Goal: Information Seeking & Learning: Understand process/instructions

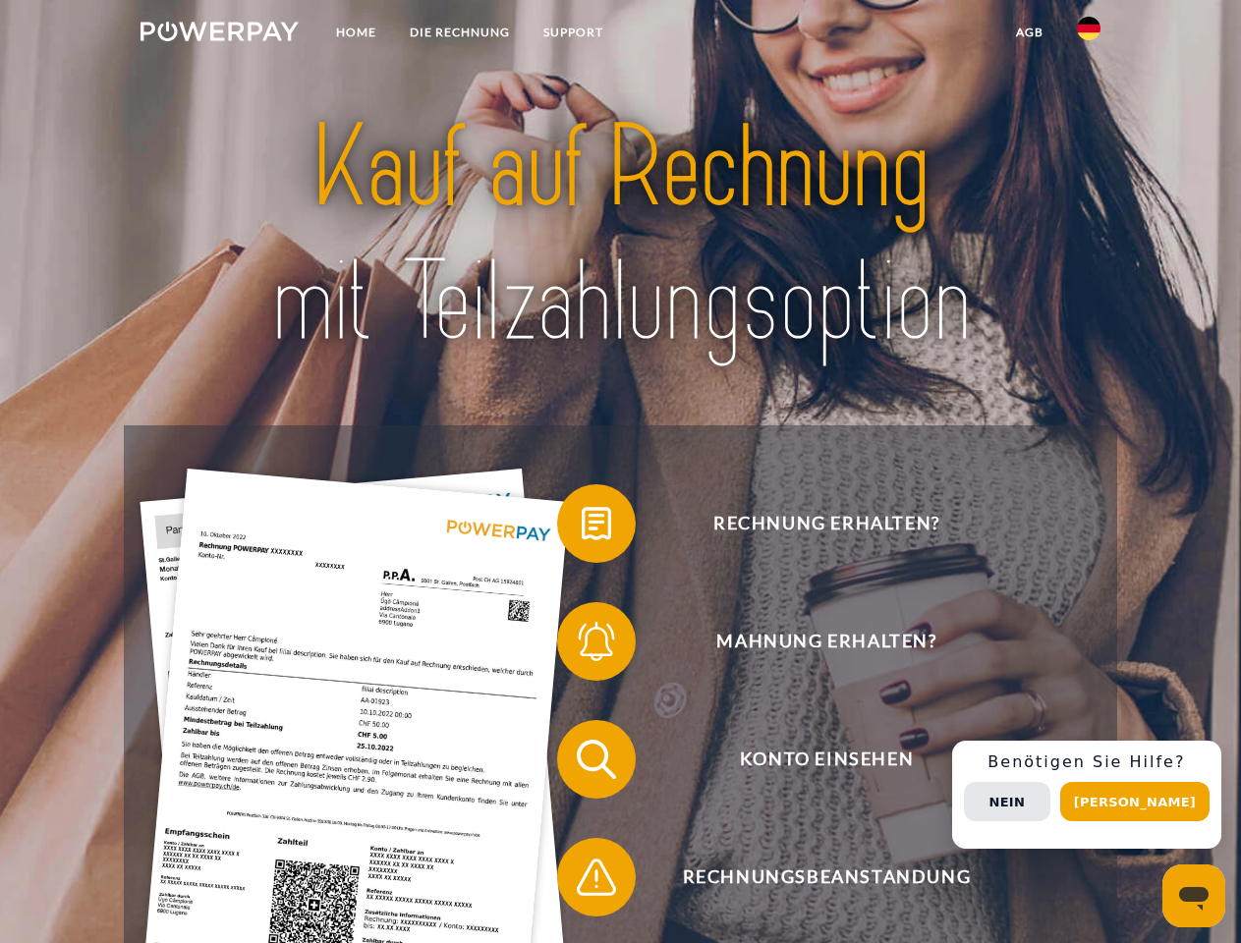
click at [219, 34] on img at bounding box center [219, 32] width 158 height 20
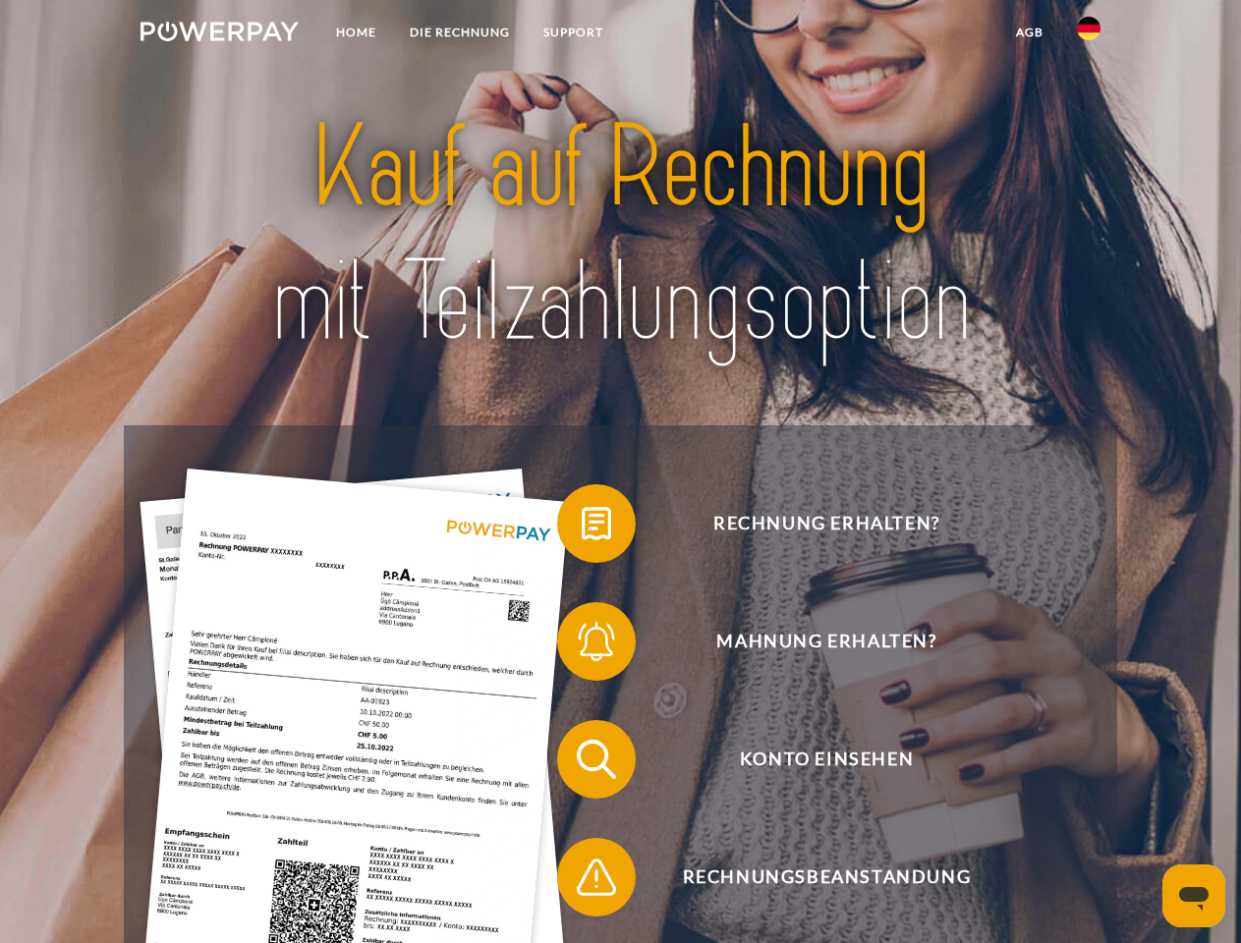
click at [1088, 34] on img at bounding box center [1089, 29] width 24 height 24
click at [1028, 32] on link "agb" at bounding box center [1029, 32] width 61 height 35
click at [582, 527] on span at bounding box center [567, 523] width 98 height 98
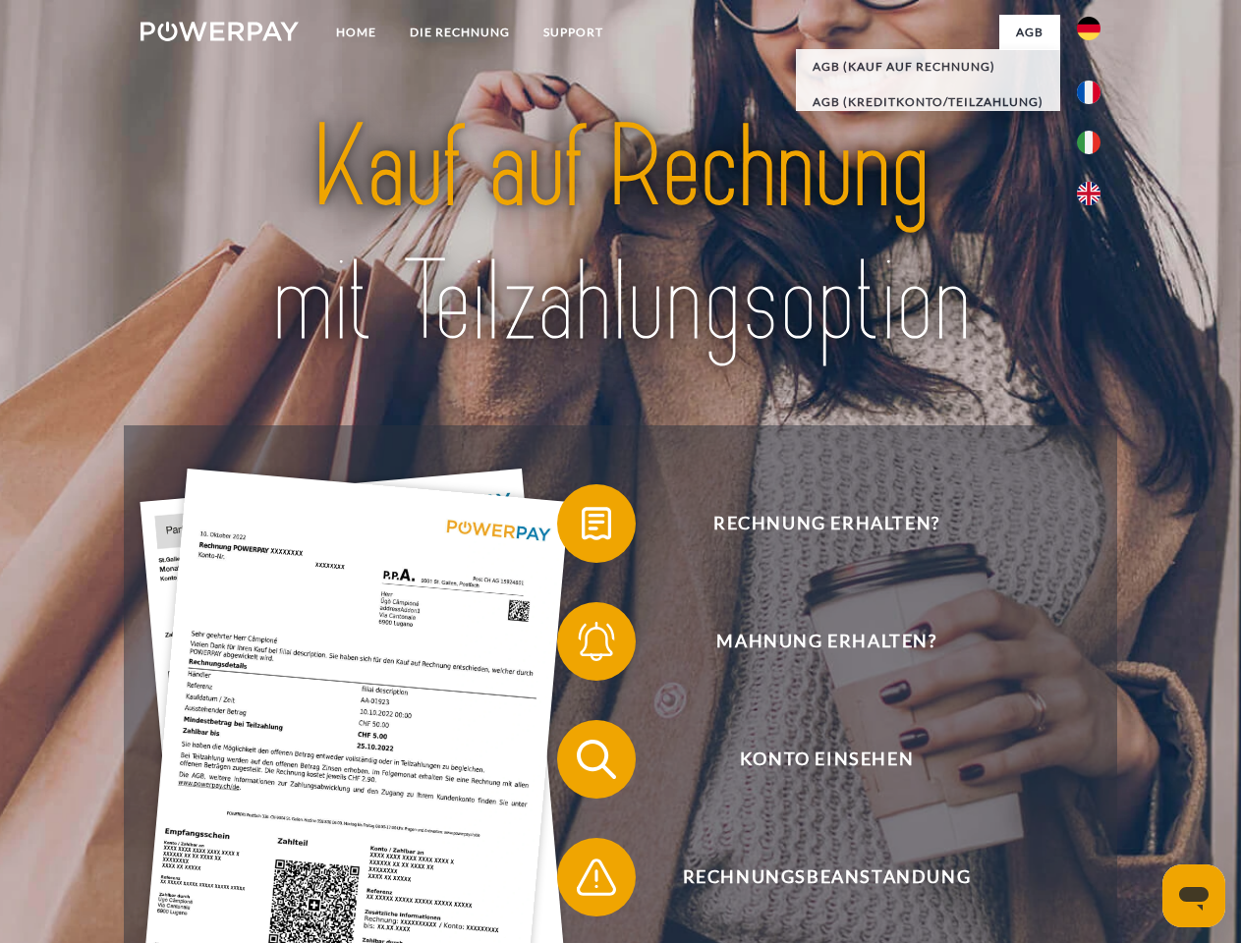
click at [582, 645] on span at bounding box center [567, 641] width 98 height 98
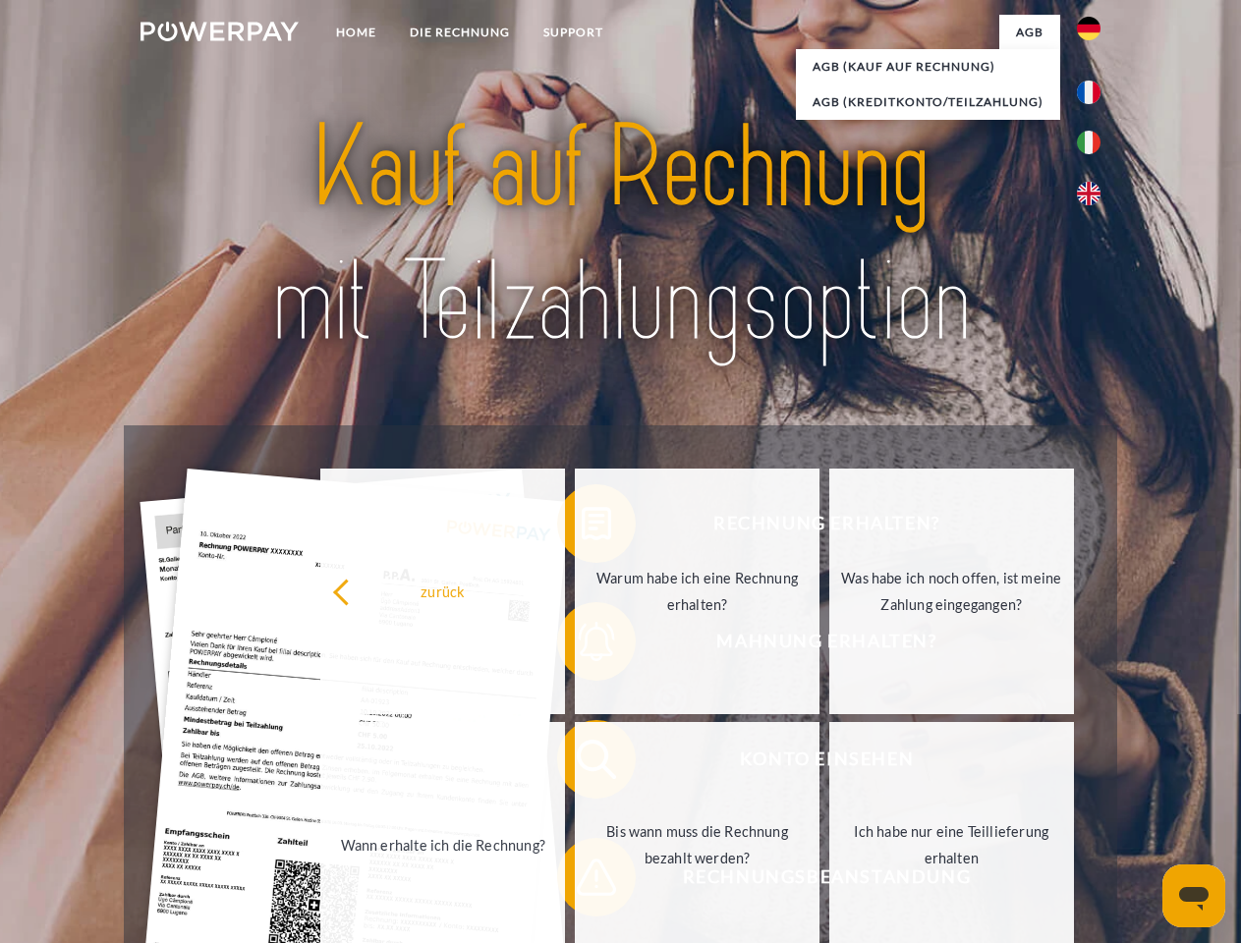
click at [582, 763] on link "Bis wann muss die Rechnung bezahlt werden?" at bounding box center [697, 845] width 245 height 246
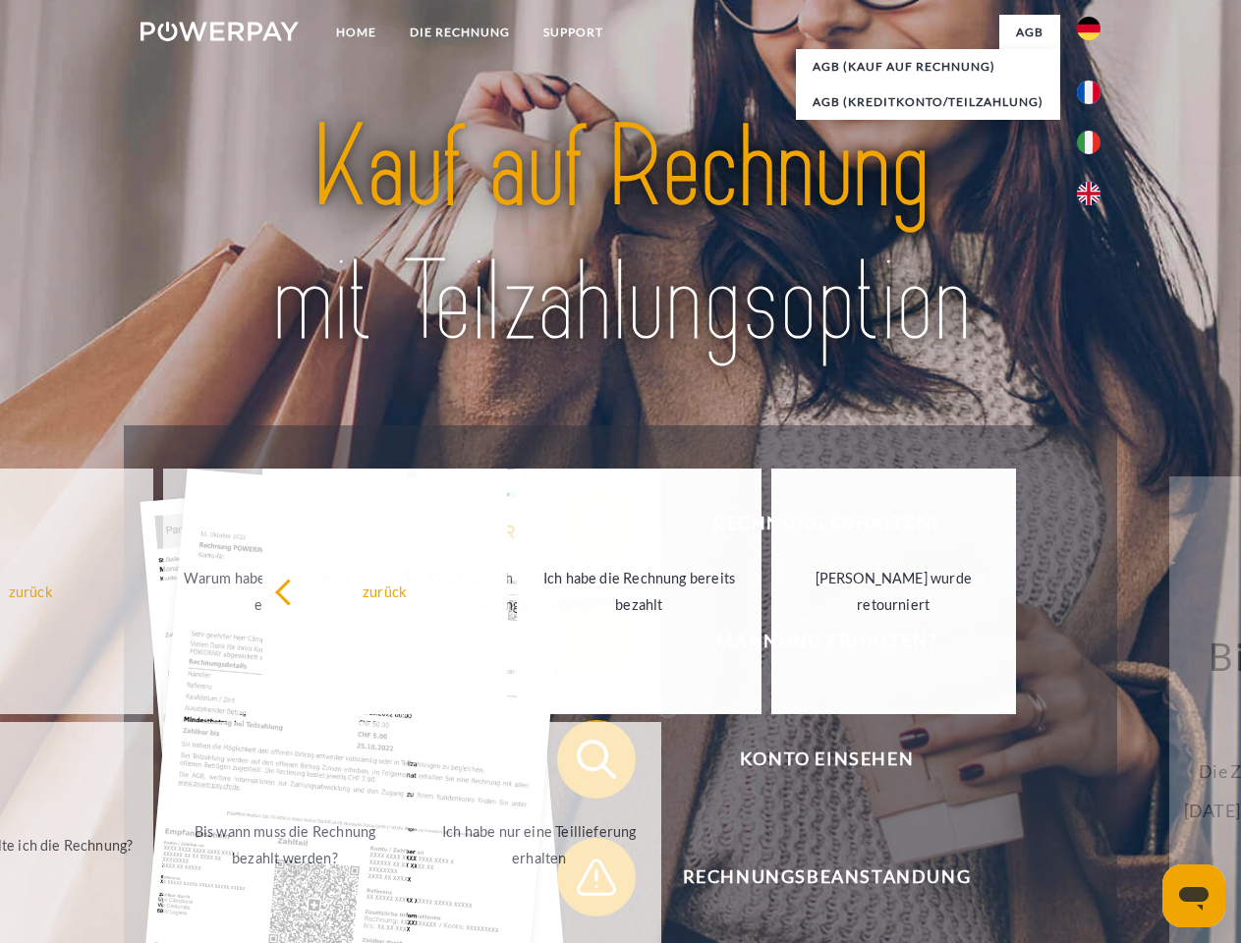
click at [582, 881] on span at bounding box center [567, 877] width 98 height 98
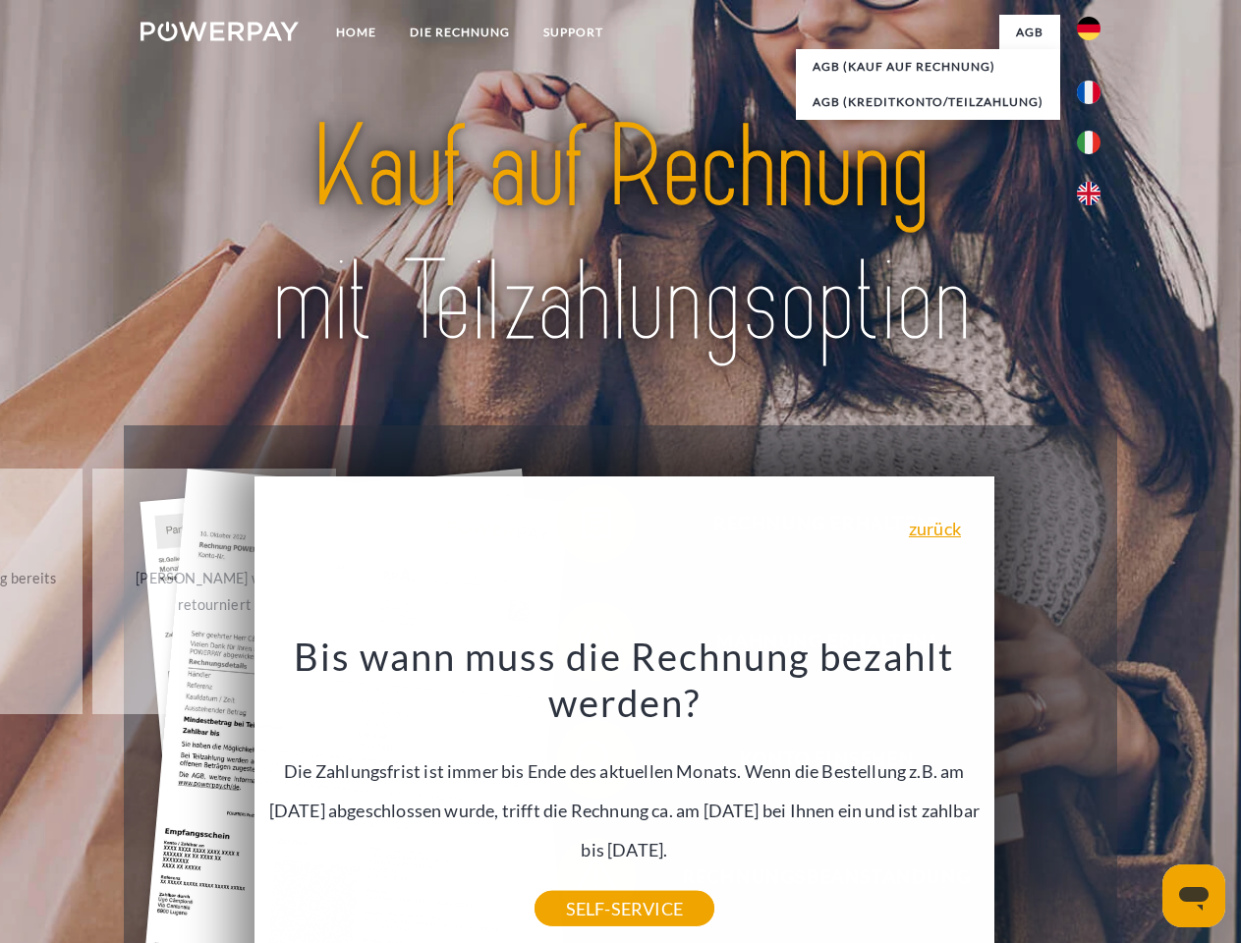
click at [1093, 795] on div "Rechnung erhalten? Mahnung erhalten? Konto einsehen" at bounding box center [620, 818] width 992 height 786
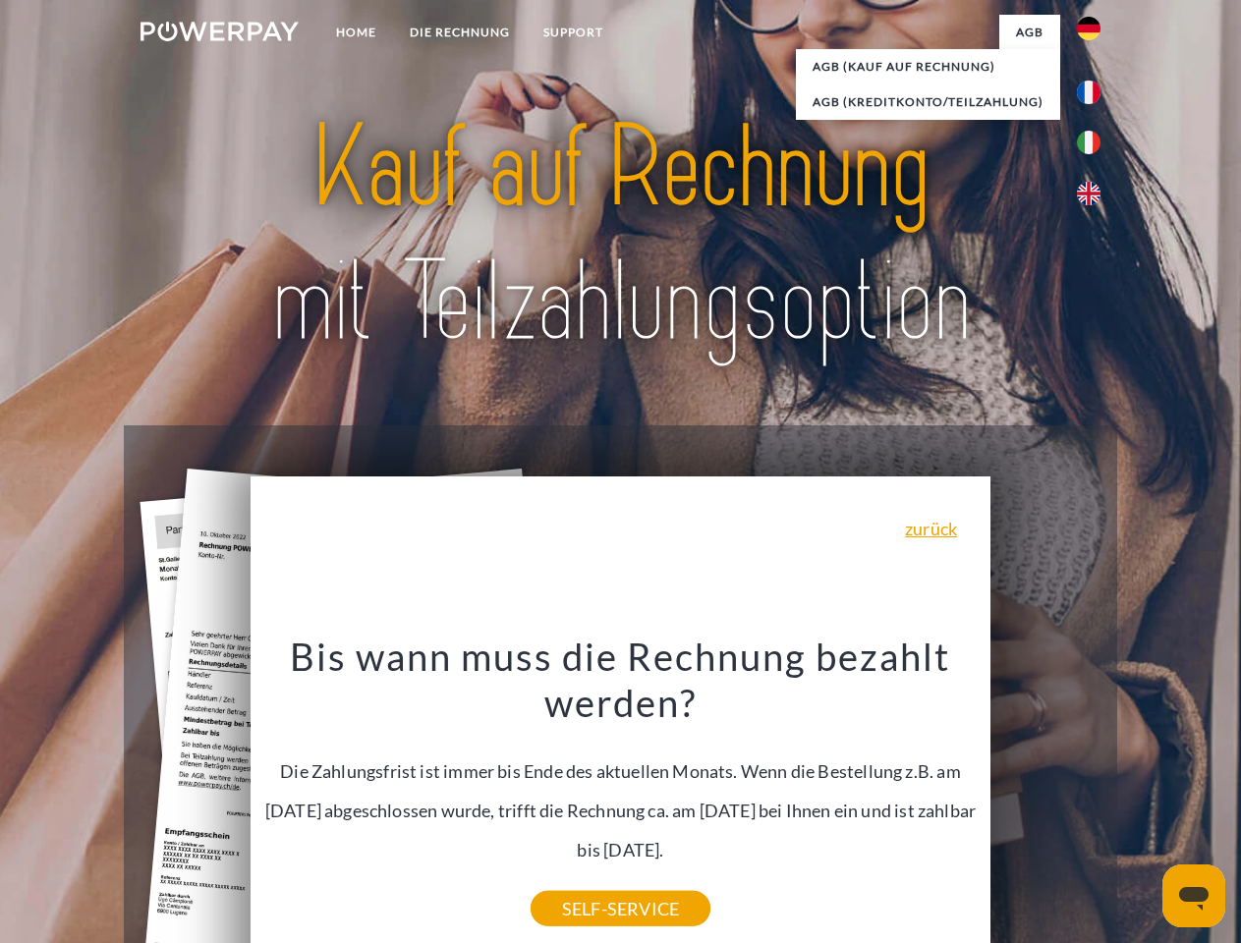
click at [1045, 799] on span "Konto einsehen" at bounding box center [825, 759] width 481 height 79
click at [1141, 802] on header "Home DIE RECHNUNG SUPPORT" at bounding box center [620, 678] width 1241 height 1357
